Goal: Book appointment/travel/reservation

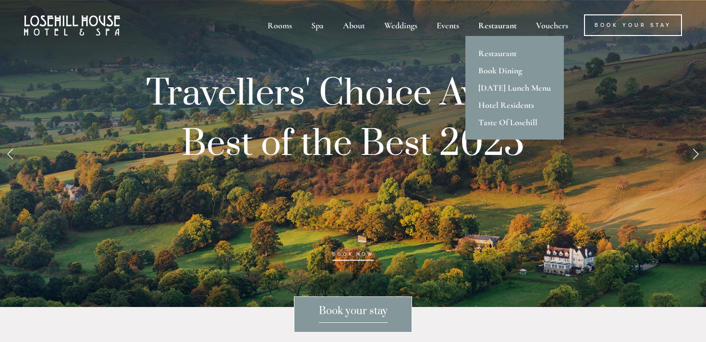
click at [498, 32] on div "Restaurant" at bounding box center [498, 25] width 56 height 22
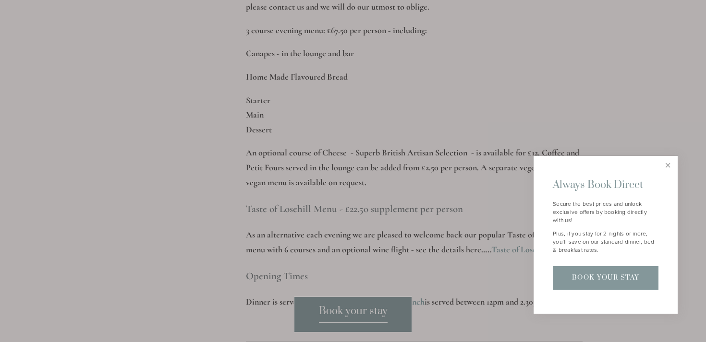
scroll to position [1293, 0]
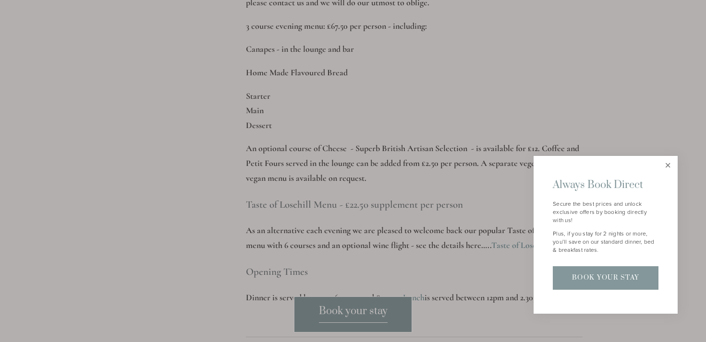
click at [665, 165] on link "Close" at bounding box center [667, 165] width 17 height 17
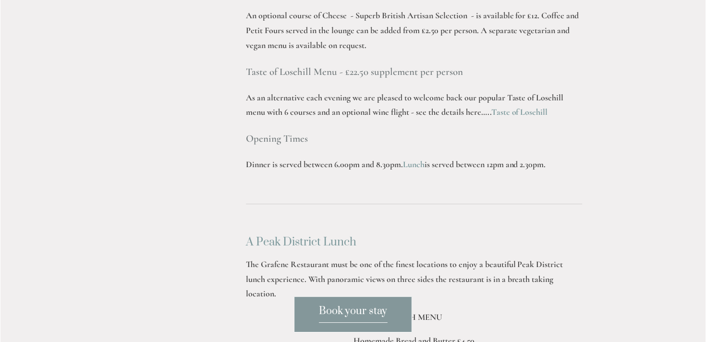
scroll to position [1426, 0]
click at [357, 314] on span "Book your stay" at bounding box center [353, 313] width 69 height 18
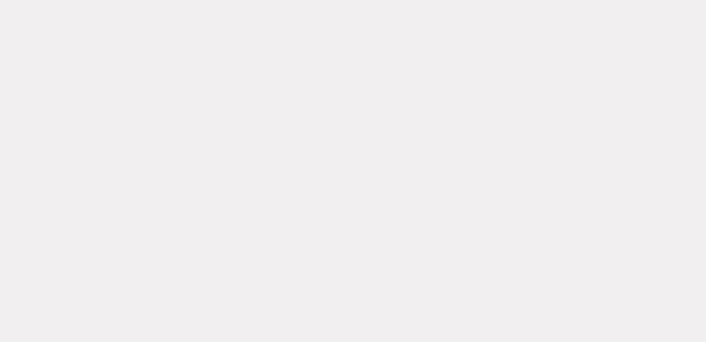
scroll to position [773, 0]
